Goal: Navigation & Orientation: Find specific page/section

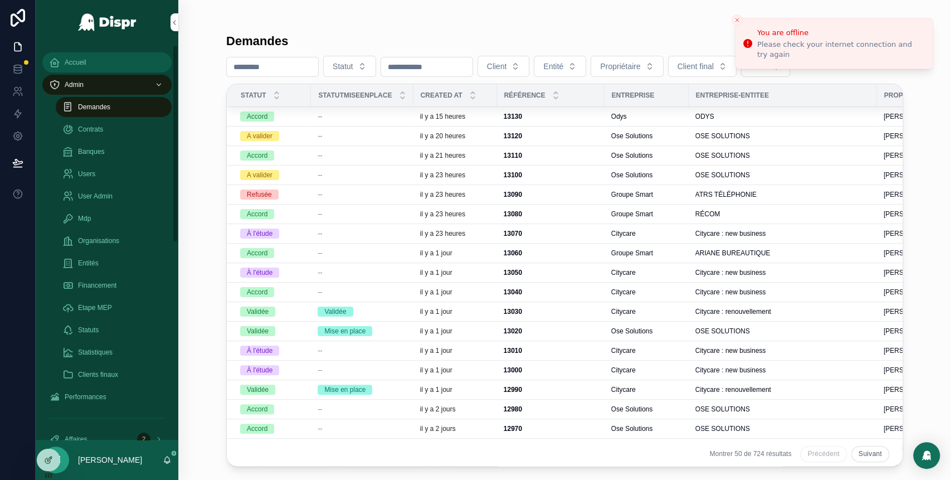
click at [86, 59] on span "Accueil" at bounding box center [76, 62] width 22 height 9
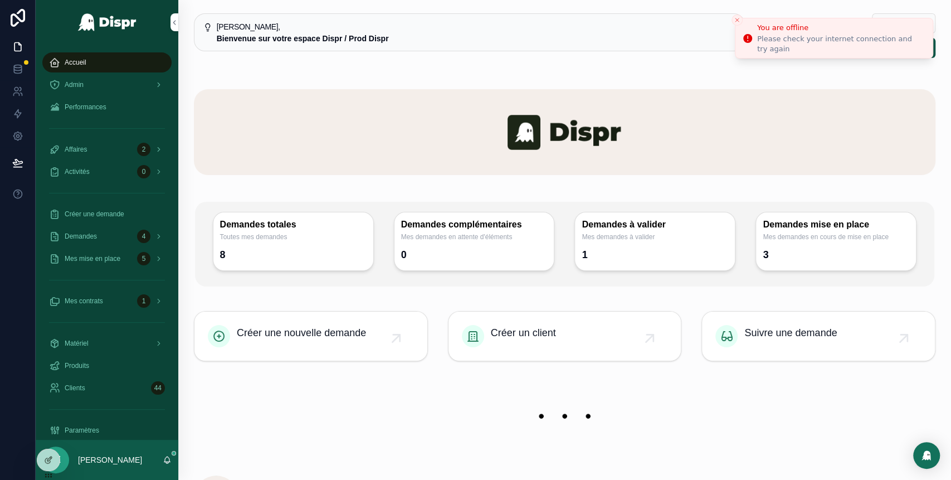
click at [740, 20] on icon "Close toast" at bounding box center [737, 20] width 7 height 7
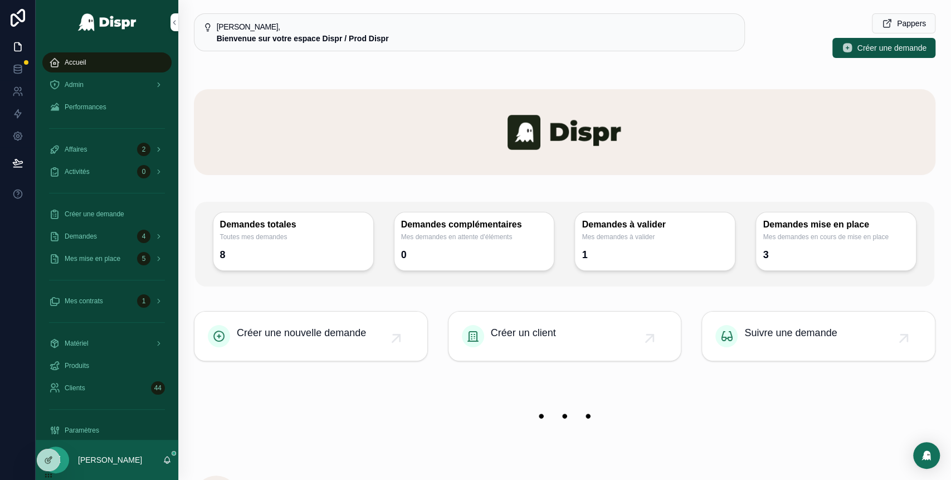
click at [647, 102] on div at bounding box center [565, 132] width 742 height 113
